Goal: Find specific page/section: Find specific page/section

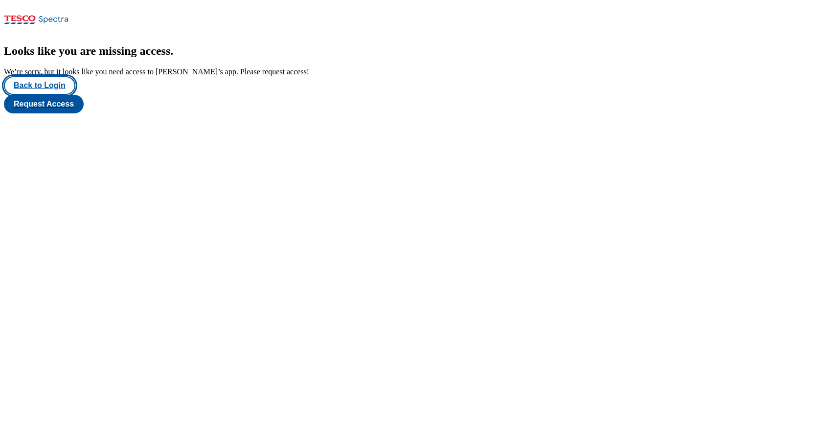
click at [55, 95] on button "Back to Login" at bounding box center [39, 85] width 71 height 19
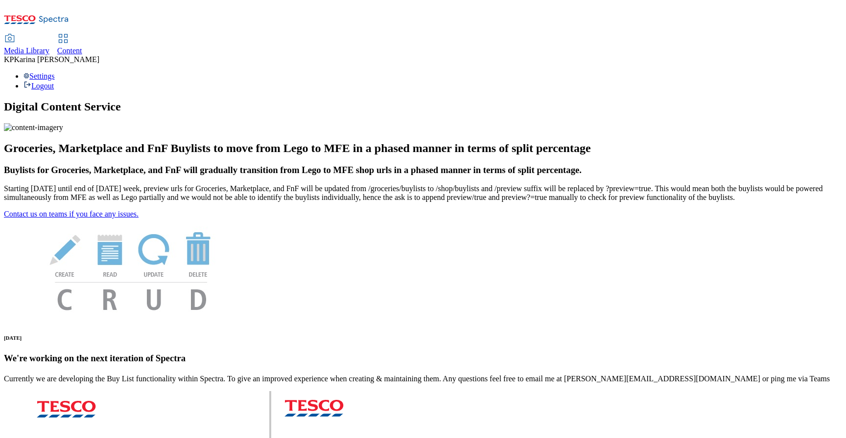
click at [82, 46] on span "Content" at bounding box center [69, 50] width 25 height 8
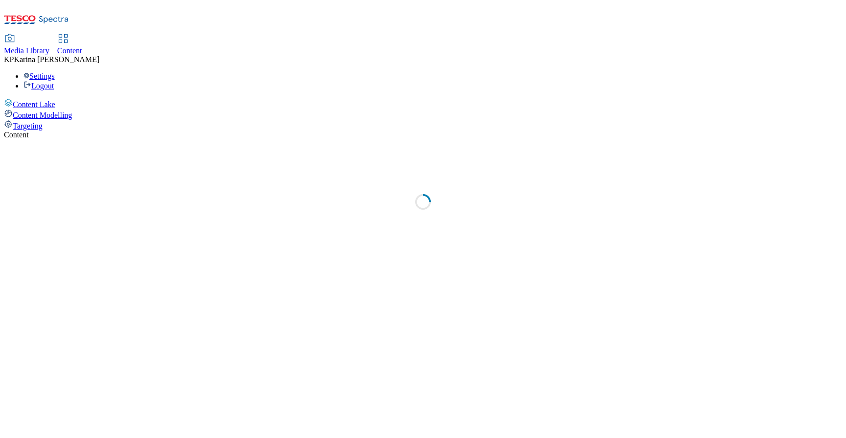
select select "ghs-[GEOGRAPHIC_DATA]"
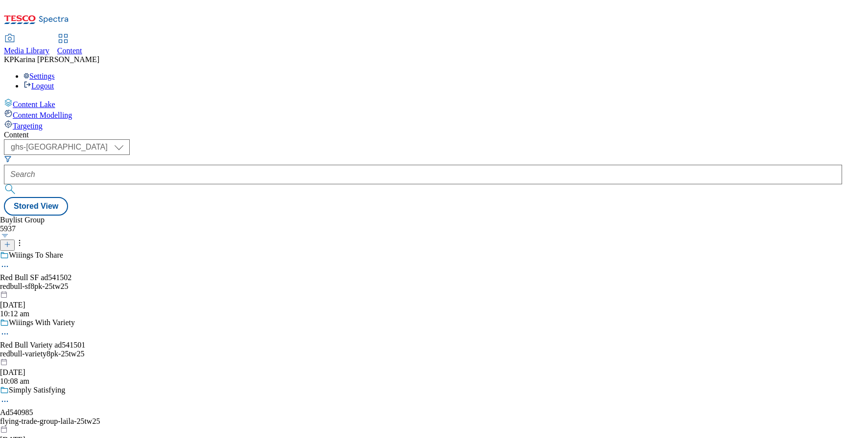
click at [64, 111] on span "Content Modelling" at bounding box center [42, 115] width 59 height 8
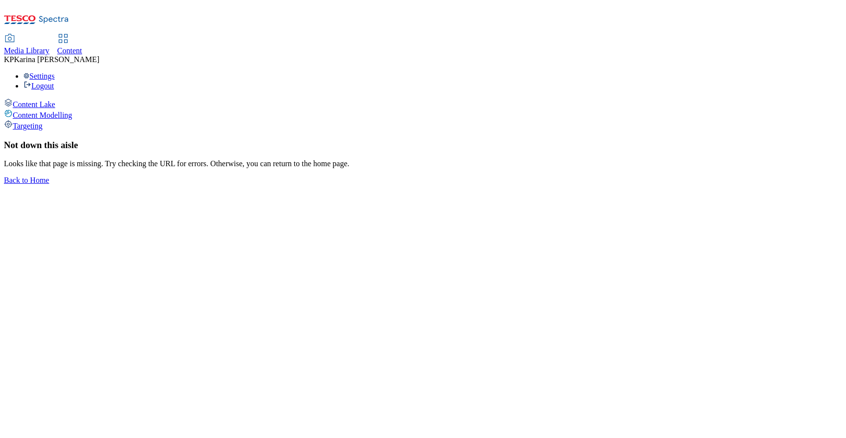
click at [55, 100] on span "Content Lake" at bounding box center [34, 104] width 43 height 8
select select "ghs-[GEOGRAPHIC_DATA]"
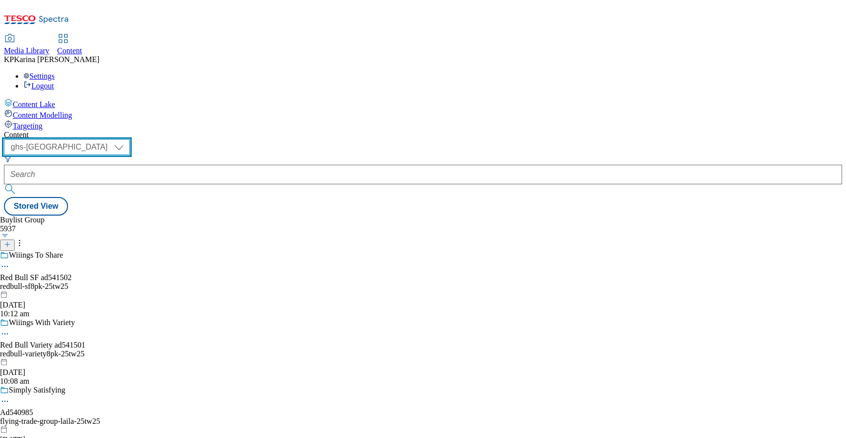
click at [130, 139] on select "ghs-roi ghs-[GEOGRAPHIC_DATA]" at bounding box center [67, 147] width 126 height 16
click at [127, 139] on select "ghs-roi ghs-[GEOGRAPHIC_DATA]" at bounding box center [67, 147] width 126 height 16
